Goal: Task Accomplishment & Management: Manage account settings

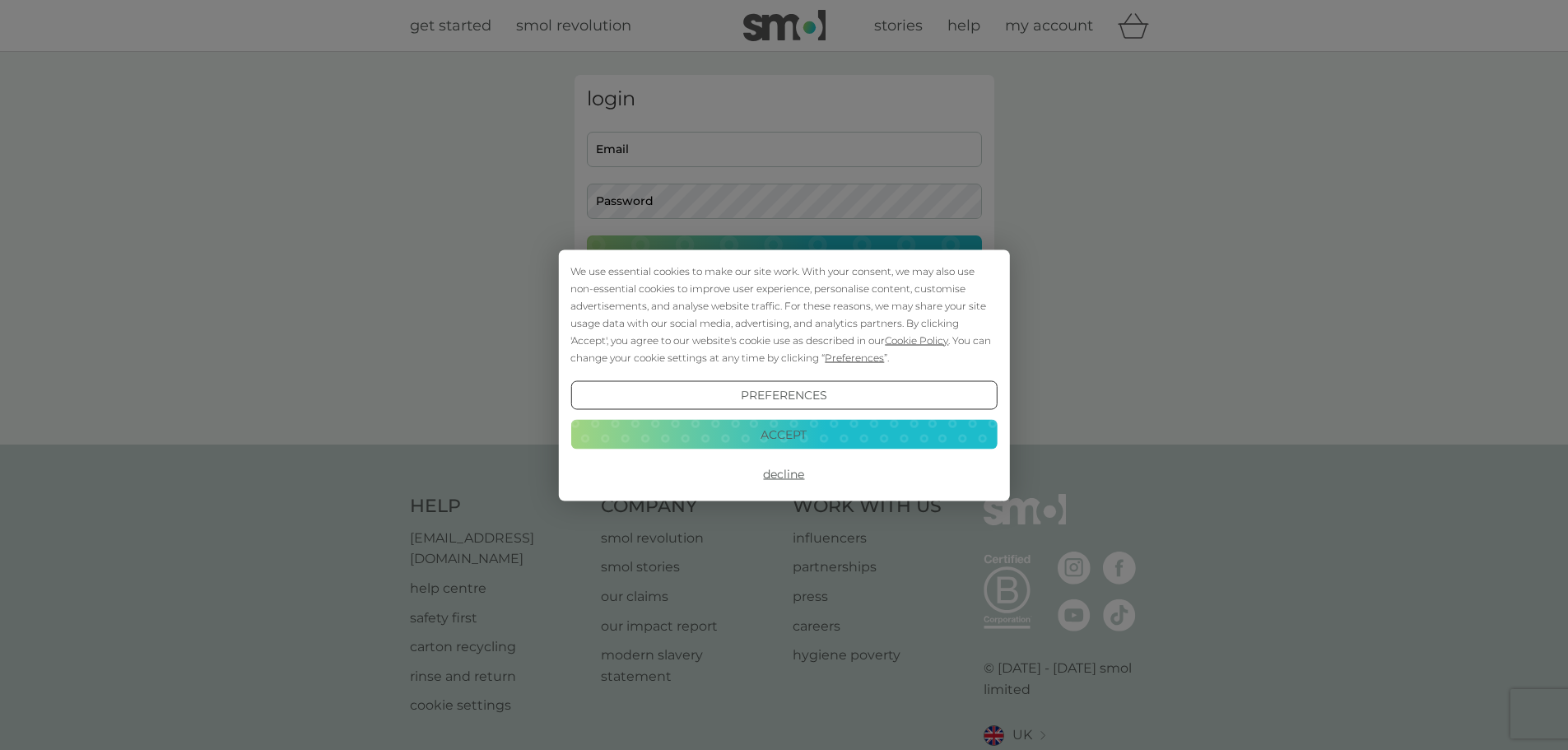
type input "[PERSON_NAME][EMAIL_ADDRESS][DOMAIN_NAME]"
click at [830, 435] on button "Accept" at bounding box center [784, 434] width 427 height 29
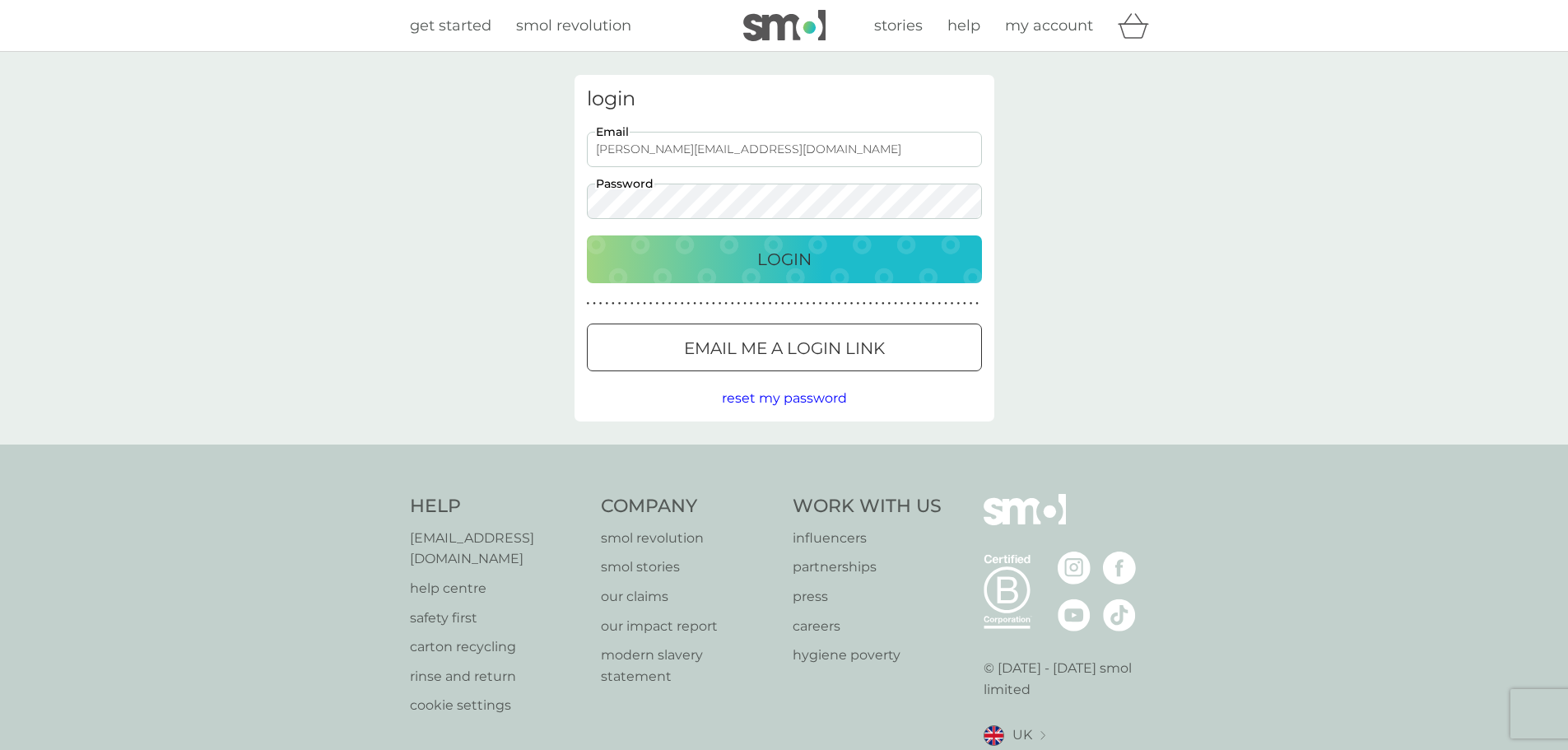
click at [803, 287] on div "login [PERSON_NAME][EMAIL_ADDRESS][DOMAIN_NAME] Email Password Login ● ● ● ● ● …" at bounding box center [784, 249] width 420 height 347
click at [829, 260] on div "Login" at bounding box center [784, 259] width 363 height 26
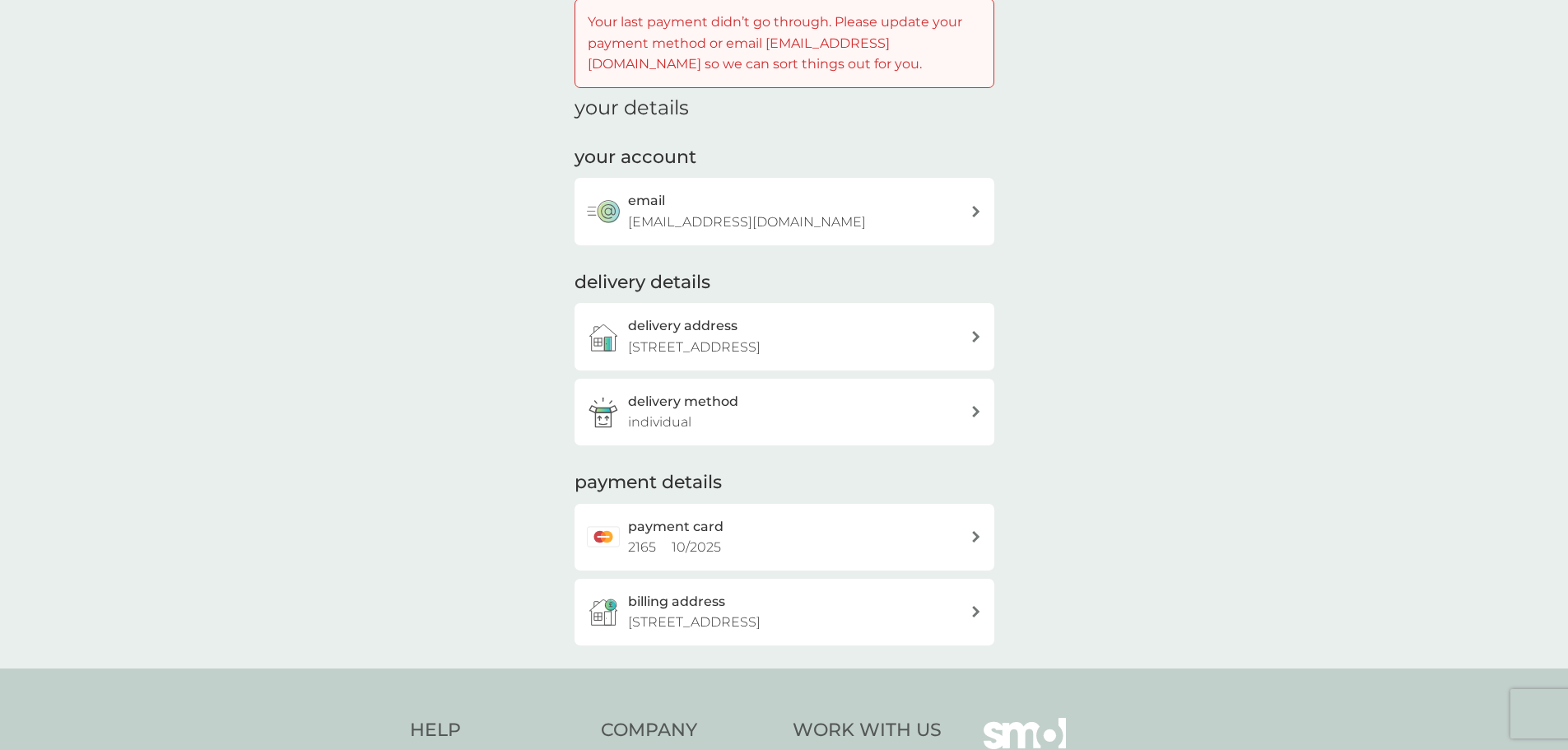
scroll to position [165, 0]
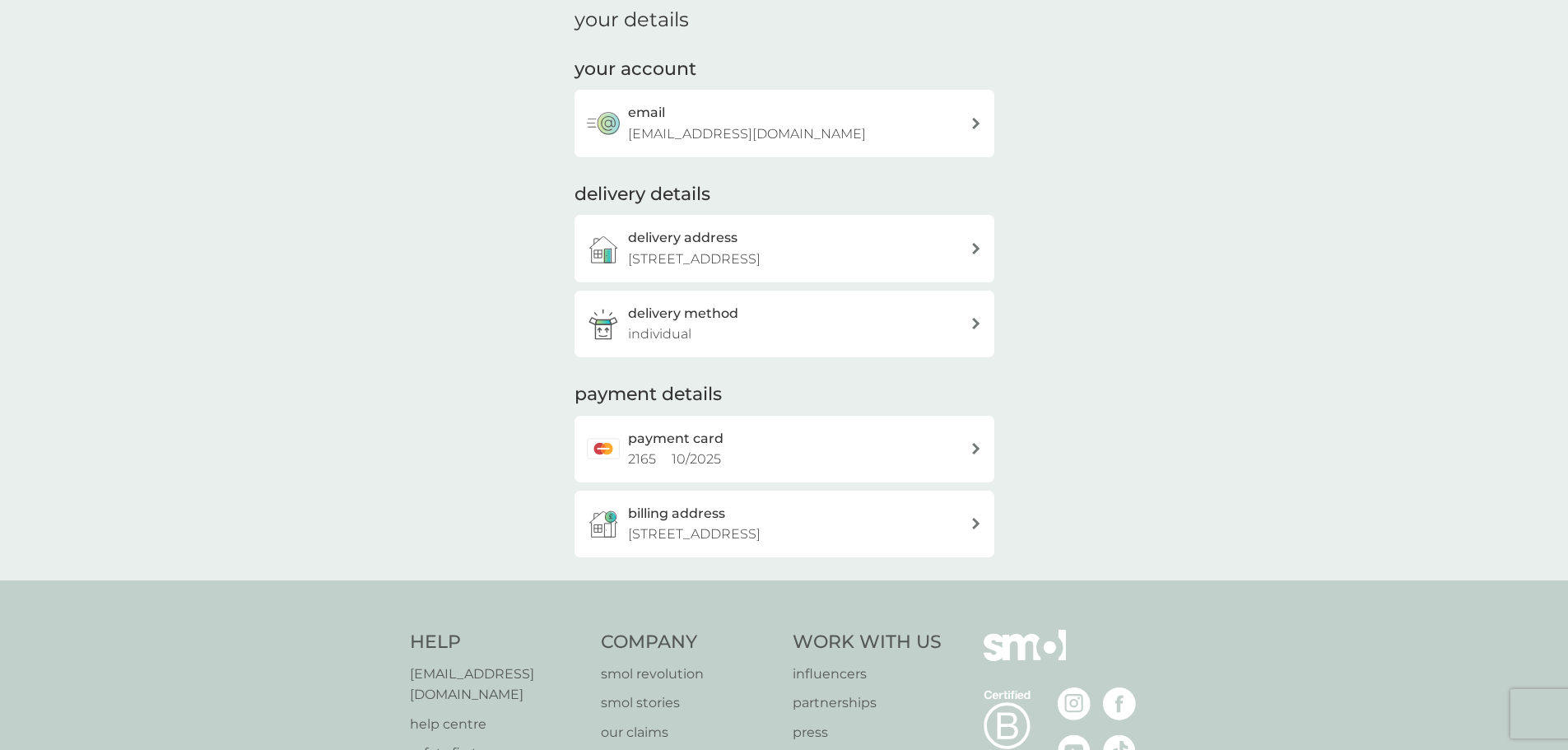
click at [922, 429] on div "payment card 2165 10 / 2025" at bounding box center [800, 449] width 343 height 42
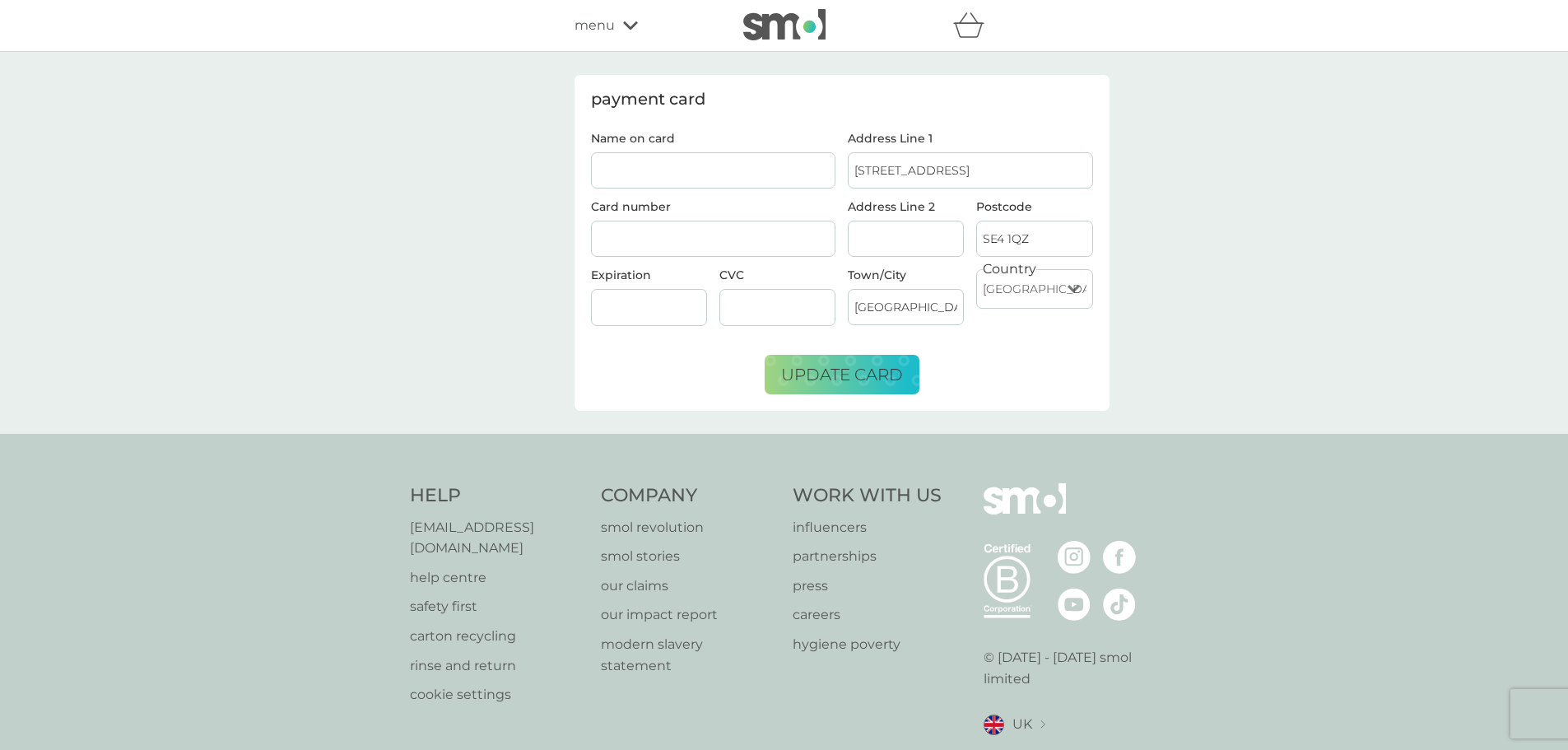
click at [691, 180] on input "Name on card" at bounding box center [714, 171] width 246 height 36
type input "[PERSON_NAME]"
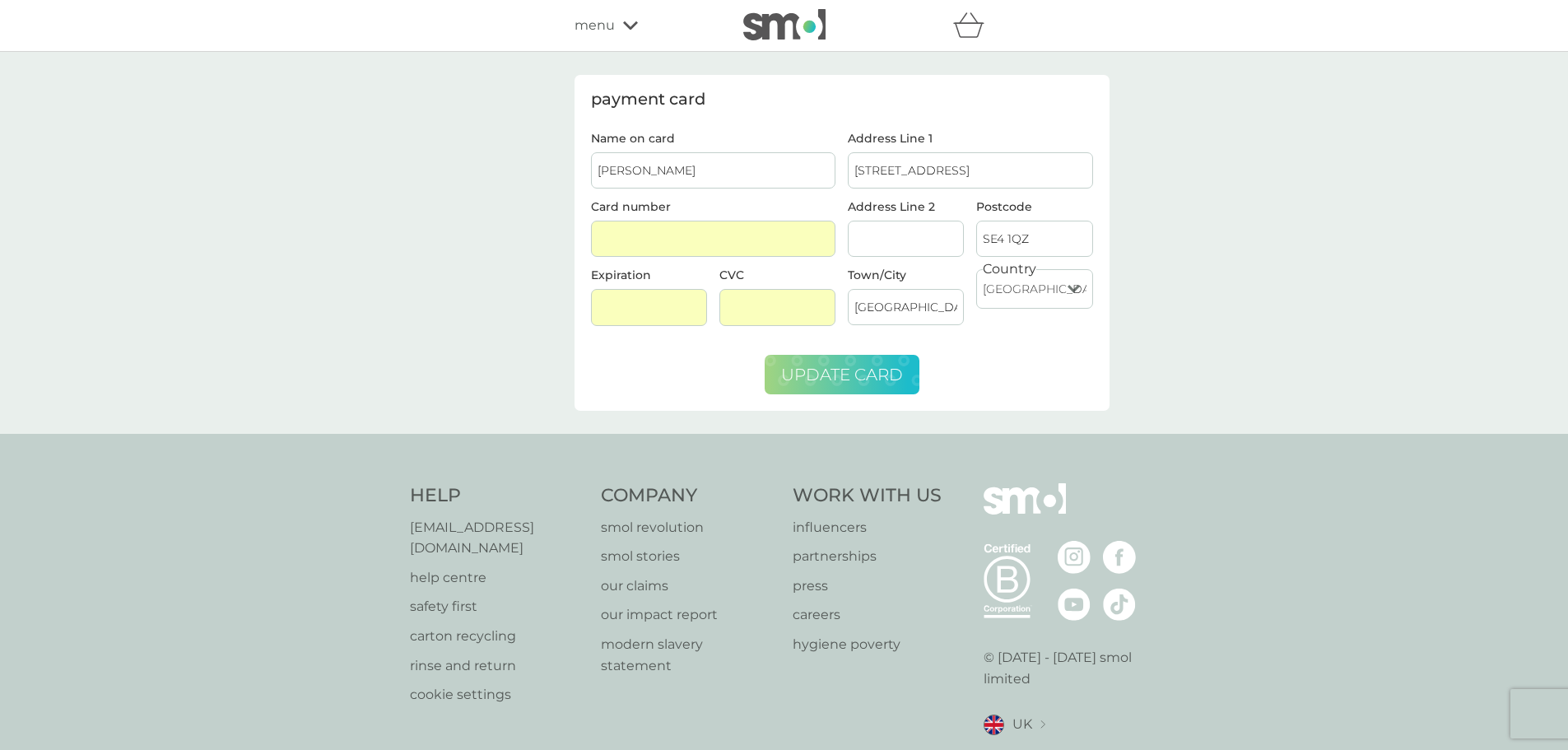
click at [789, 365] on span "update card" at bounding box center [842, 374] width 121 height 20
